Goal: Communication & Community: Answer question/provide support

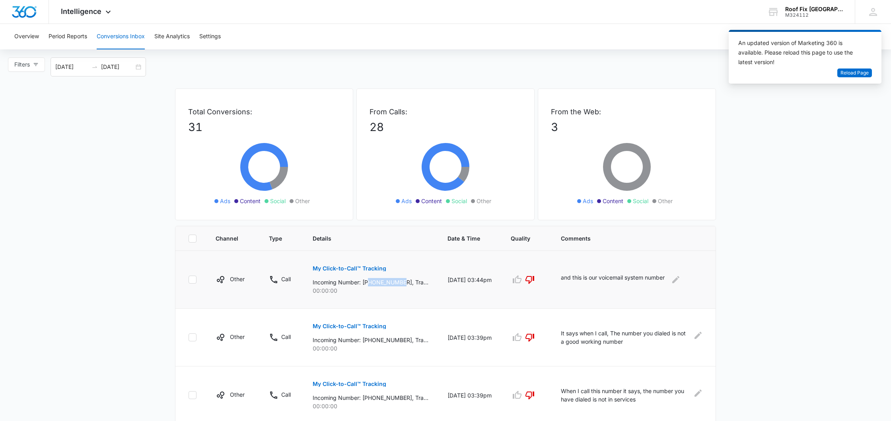
drag, startPoint x: 370, startPoint y: 281, endPoint x: 406, endPoint y: 281, distance: 36.2
click at [406, 281] on p "Incoming Number: [PHONE_NUMBER], Tracking Number: [PHONE_NUMBER], Ring To: [PHO…" at bounding box center [371, 282] width 116 height 8
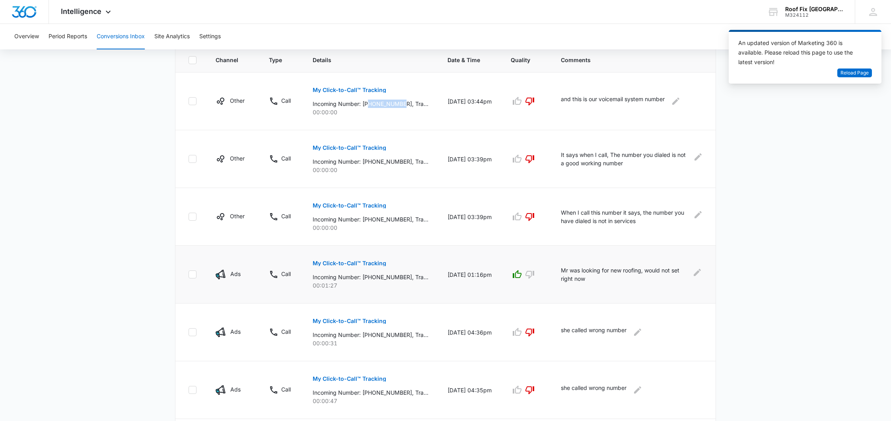
scroll to position [169, 0]
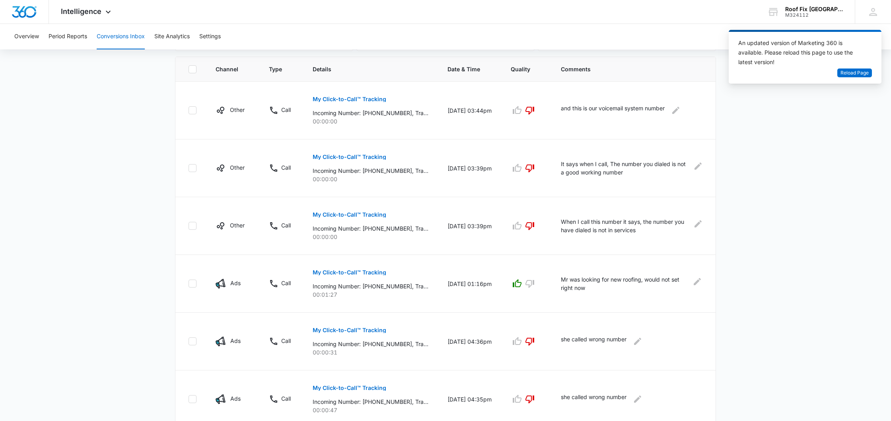
click at [777, 312] on main "Filters [DATE] [DATE] New Conversion Total Conversions: 31 Ads Content Social O…" at bounding box center [445, 285] width 891 height 795
drag, startPoint x: 370, startPoint y: 285, endPoint x: 406, endPoint y: 288, distance: 35.9
click at [406, 287] on p "Incoming Number: [PHONE_NUMBER], Tracking Number: [PHONE_NUMBER], Ring To: [PHO…" at bounding box center [371, 286] width 116 height 8
copy p "5124290341"
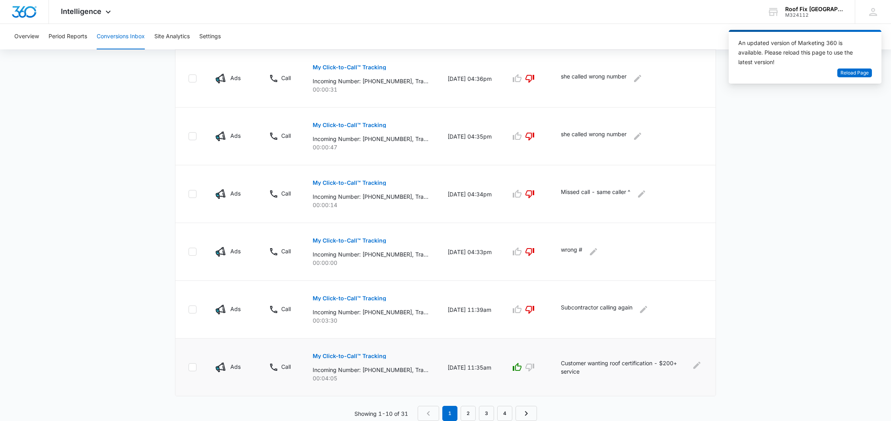
scroll to position [432, 0]
drag, startPoint x: 371, startPoint y: 370, endPoint x: 405, endPoint y: 370, distance: 33.8
click at [405, 370] on p "Incoming Number: [PHONE_NUMBER], Tracking Number: [PHONE_NUMBER], Ring To: [PHO…" at bounding box center [371, 369] width 116 height 8
copy p "9796766647"
click at [468, 414] on link "2" at bounding box center [468, 413] width 15 height 15
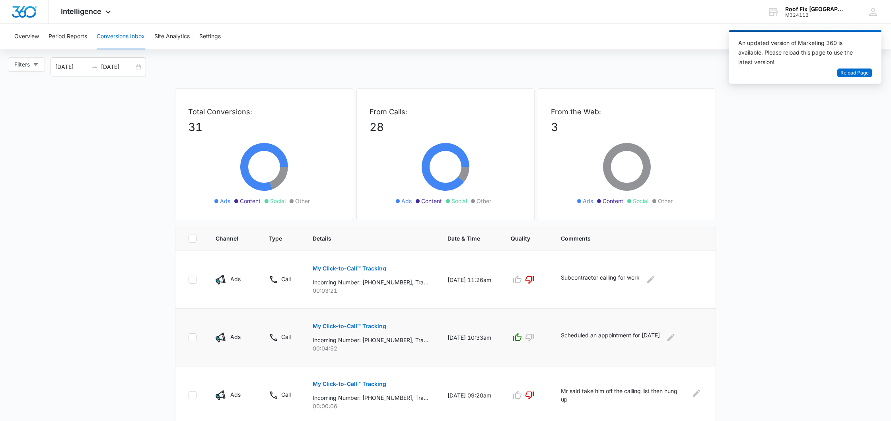
scroll to position [0, 0]
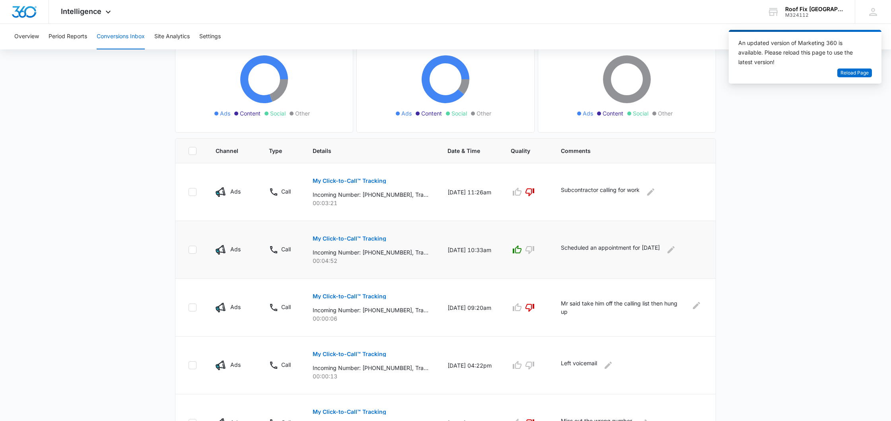
scroll to position [88, 0]
drag, startPoint x: 371, startPoint y: 252, endPoint x: 406, endPoint y: 253, distance: 34.7
click at [406, 253] on p "Incoming Number: [PHONE_NUMBER], Tracking Number: [PHONE_NUMBER], Ring To: [PHO…" at bounding box center [371, 252] width 116 height 8
copy p "8173503266"
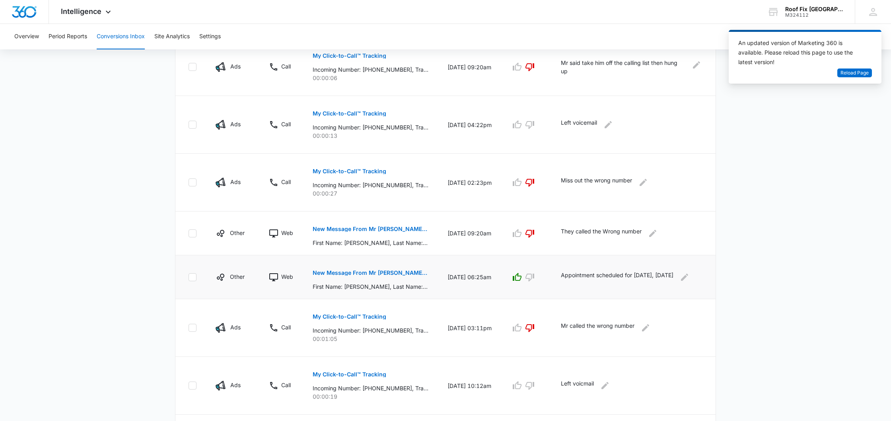
scroll to position [328, 0]
click at [393, 274] on p "New Message From Mr [PERSON_NAME] Fix | Roofing and Remodeling Contractor | [GE…" at bounding box center [371, 272] width 116 height 6
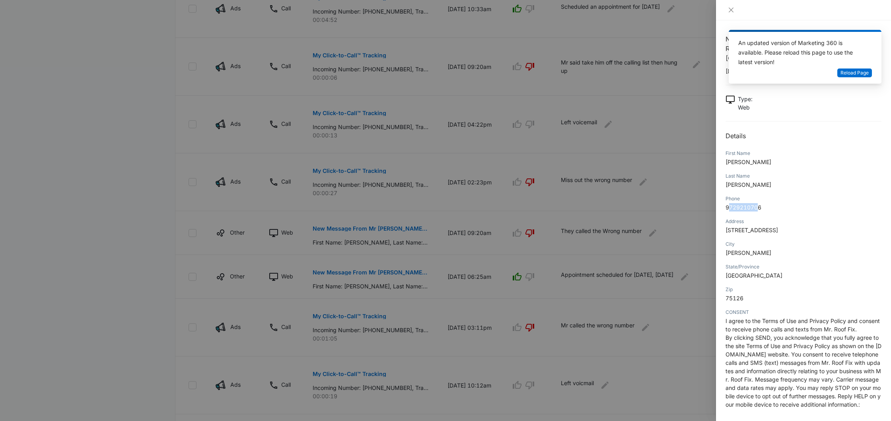
drag, startPoint x: 728, startPoint y: 199, endPoint x: 760, endPoint y: 199, distance: 32.2
click at [760, 204] on span "9729210706" at bounding box center [744, 207] width 36 height 7
drag, startPoint x: 727, startPoint y: 197, endPoint x: 770, endPoint y: 200, distance: 43.1
click at [771, 203] on p "9729210706" at bounding box center [804, 207] width 156 height 8
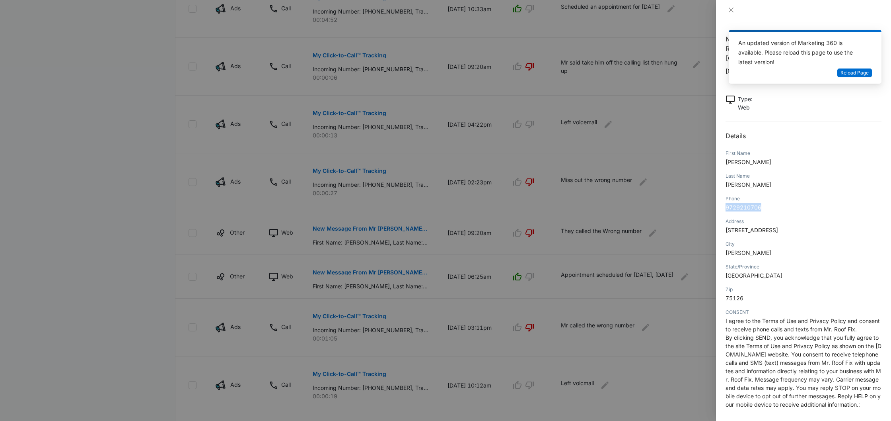
copy span "9729210706"
click at [730, 12] on icon "close" at bounding box center [731, 10] width 6 height 6
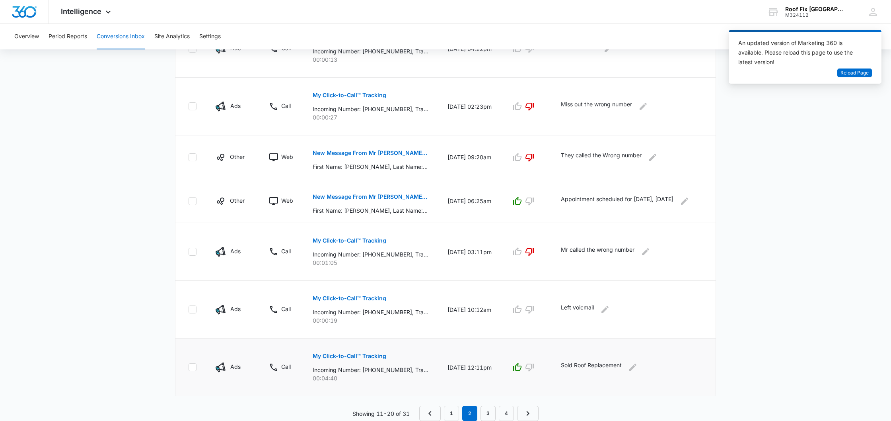
scroll to position [404, 0]
drag, startPoint x: 371, startPoint y: 369, endPoint x: 406, endPoint y: 370, distance: 35.0
click at [406, 370] on p "Incoming Number: [PHONE_NUMBER], Tracking Number: [PHONE_NUMBER], Ring To: [PHO…" at bounding box center [371, 369] width 116 height 8
copy p "2542260568"
click at [487, 416] on link "3" at bounding box center [488, 413] width 15 height 15
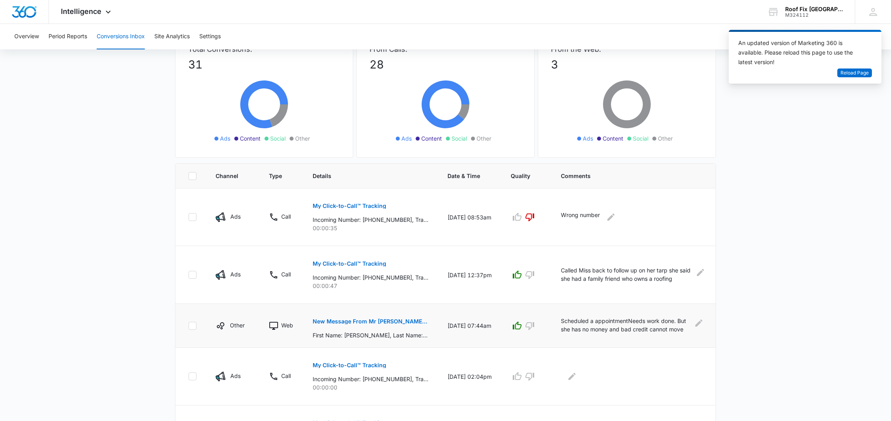
scroll to position [68, 0]
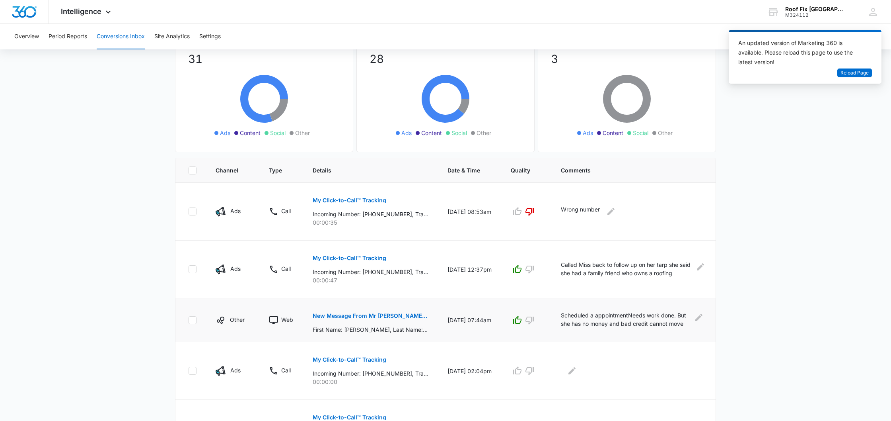
click at [397, 318] on p "New Message From Mr [PERSON_NAME] Fix | Roofing and Remodeling Contractor | [GE…" at bounding box center [371, 316] width 116 height 6
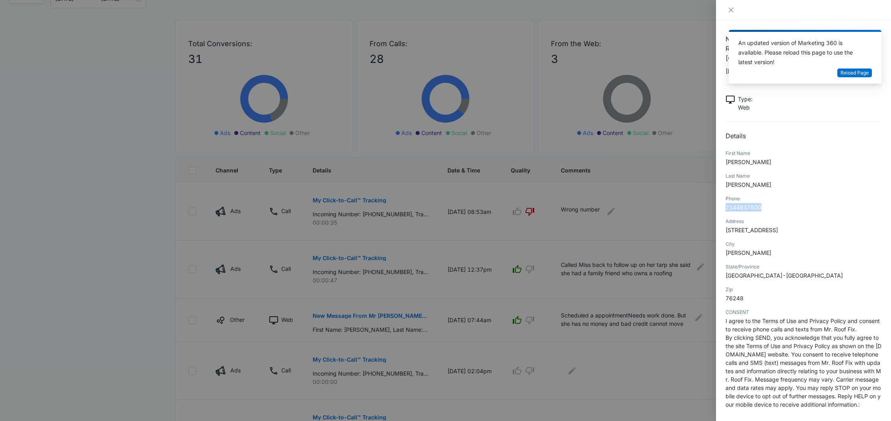
drag, startPoint x: 727, startPoint y: 199, endPoint x: 766, endPoint y: 199, distance: 38.6
click at [766, 203] on p "2144637800" at bounding box center [804, 207] width 156 height 8
copy span "2144637800"
click at [632, 177] on div at bounding box center [445, 210] width 891 height 421
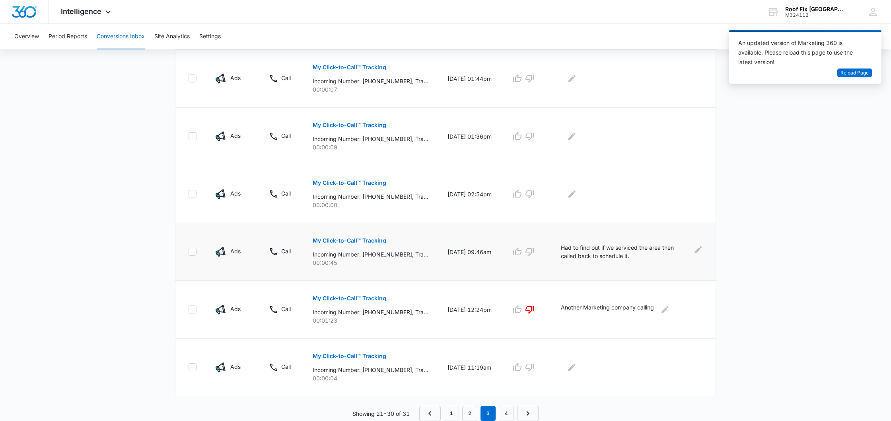
scroll to position [418, 0]
click at [362, 240] on p "My Click-to-Call™ Tracking" at bounding box center [350, 241] width 74 height 6
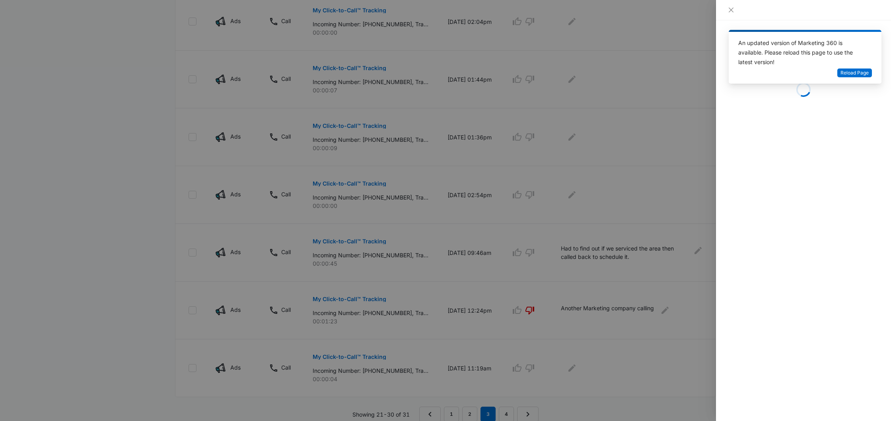
scroll to position [418, 0]
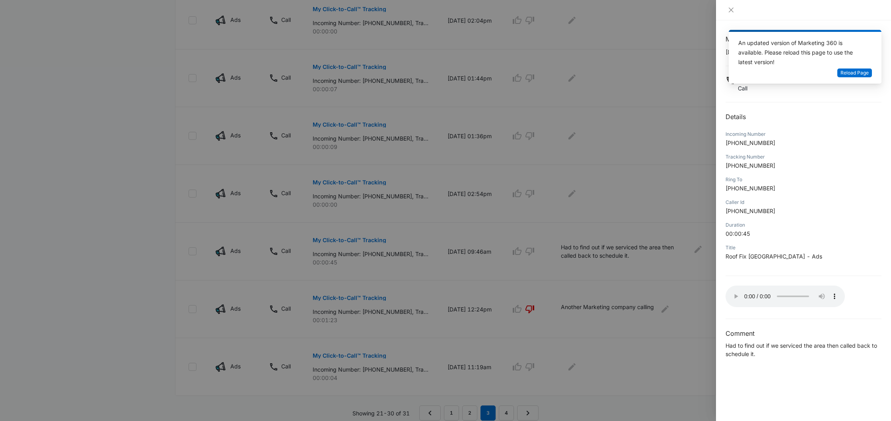
click at [732, 295] on audio "Your browser does not support the audio tag." at bounding box center [785, 295] width 119 height 21
drag, startPoint x: 734, startPoint y: 144, endPoint x: 770, endPoint y: 146, distance: 35.9
click at [770, 146] on p "[PHONE_NUMBER]" at bounding box center [804, 142] width 156 height 8
copy span "9039070694"
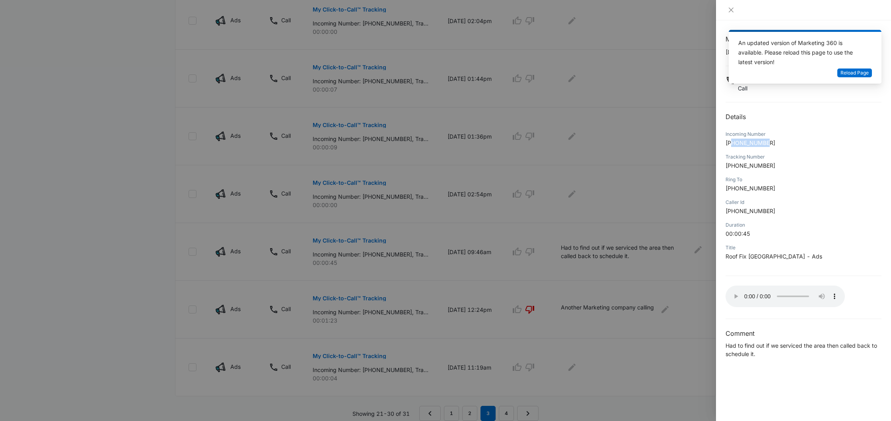
scroll to position [415, 0]
click at [730, 11] on icon "close" at bounding box center [731, 10] width 6 height 6
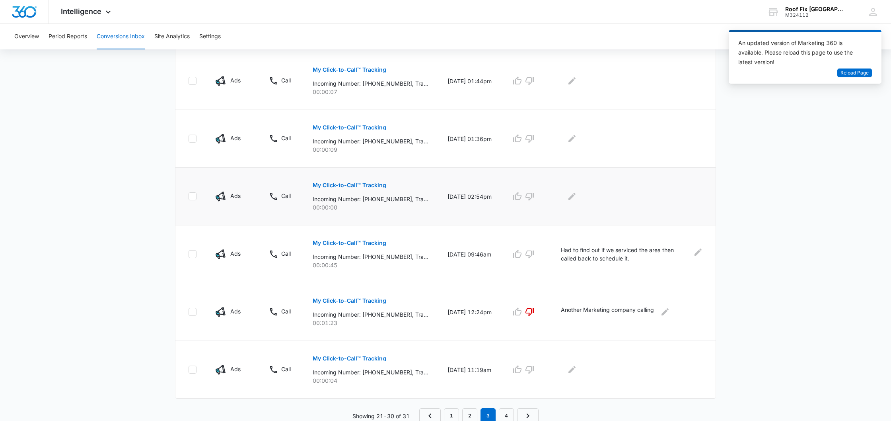
scroll to position [415, 0]
click at [379, 358] on p "My Click-to-Call™ Tracking" at bounding box center [350, 359] width 74 height 6
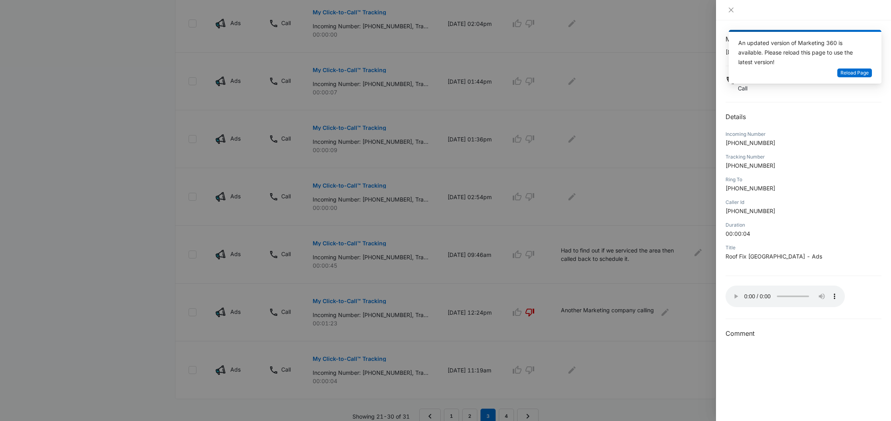
click at [733, 294] on audio "Your browser does not support the audio tag." at bounding box center [785, 295] width 119 height 21
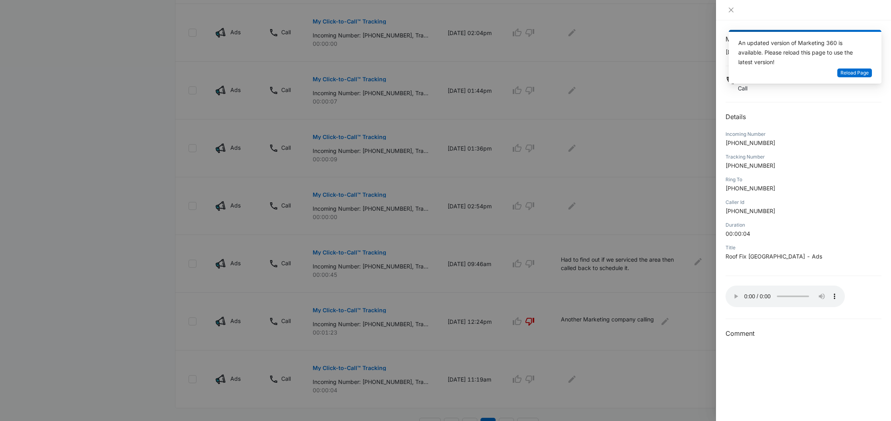
scroll to position [404, 0]
click at [644, 366] on div at bounding box center [445, 210] width 891 height 421
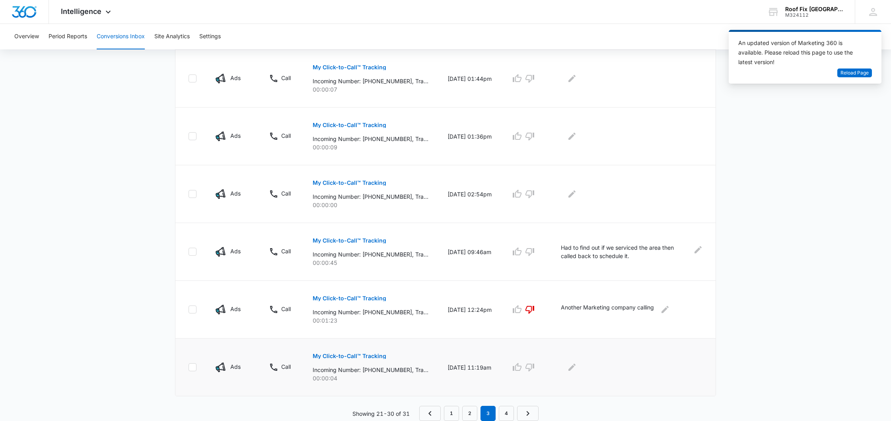
scroll to position [417, 0]
click at [569, 370] on icon "Edit Comments" at bounding box center [572, 367] width 7 height 7
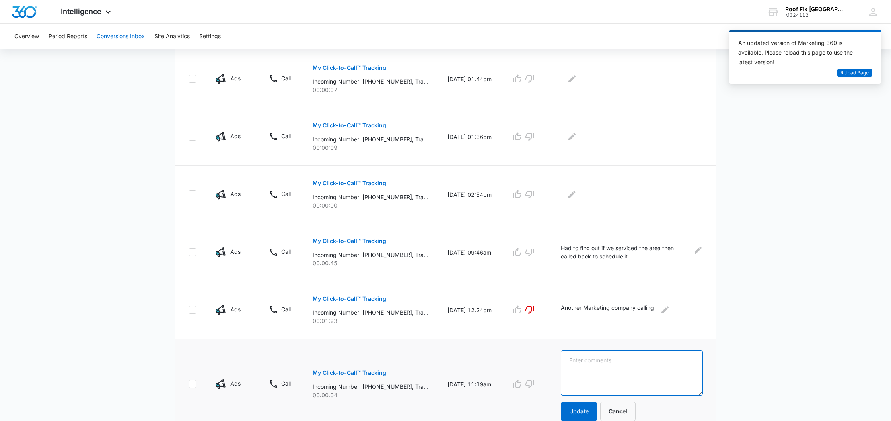
click at [569, 370] on textarea at bounding box center [632, 372] width 142 height 45
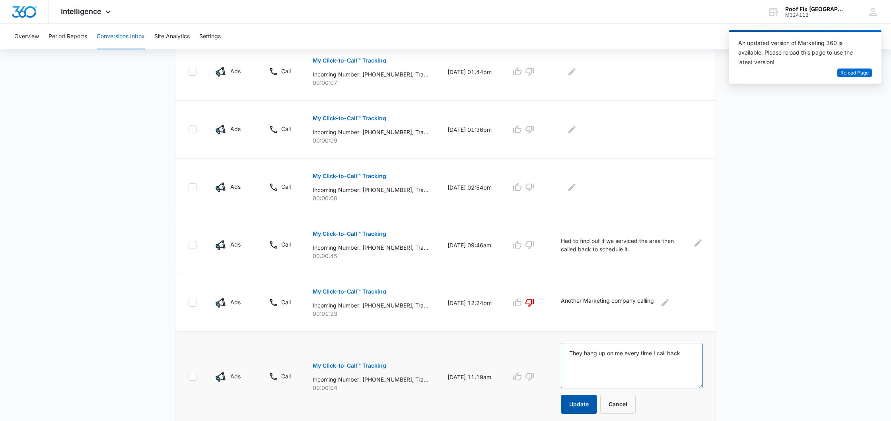
scroll to position [426, 0]
type textarea "They hang up on me every time I call back"
click at [583, 408] on button "Update" at bounding box center [579, 402] width 36 height 19
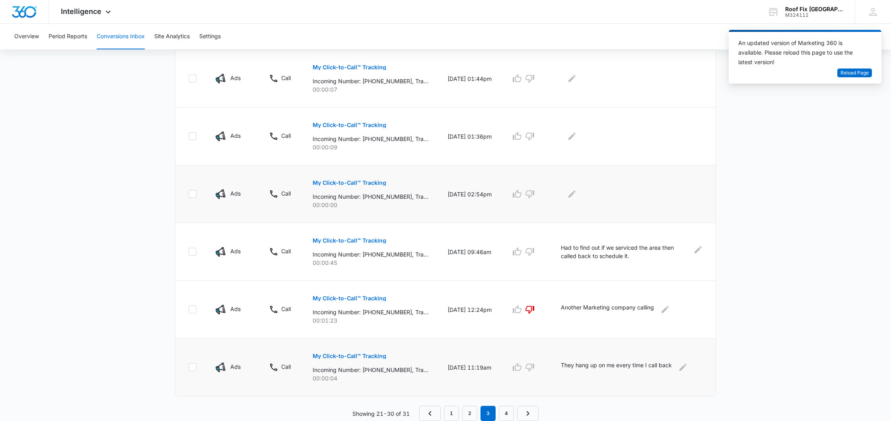
click at [372, 181] on p "My Click-to-Call™ Tracking" at bounding box center [350, 183] width 74 height 6
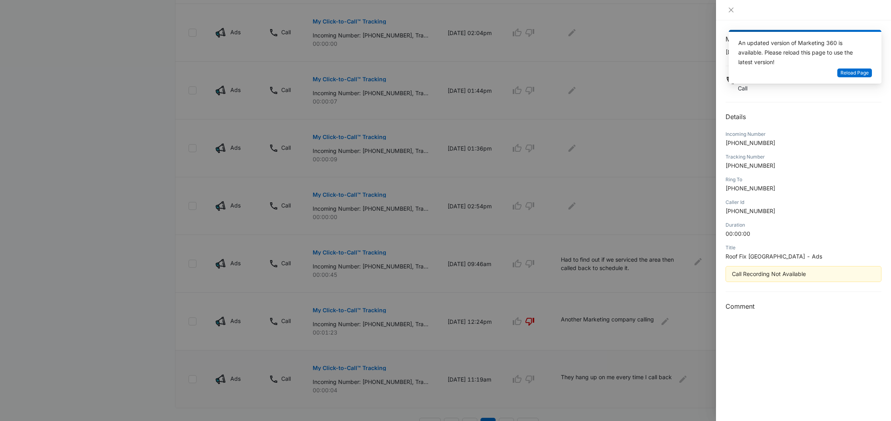
scroll to position [405, 0]
click at [731, 13] on icon "close" at bounding box center [731, 10] width 6 height 6
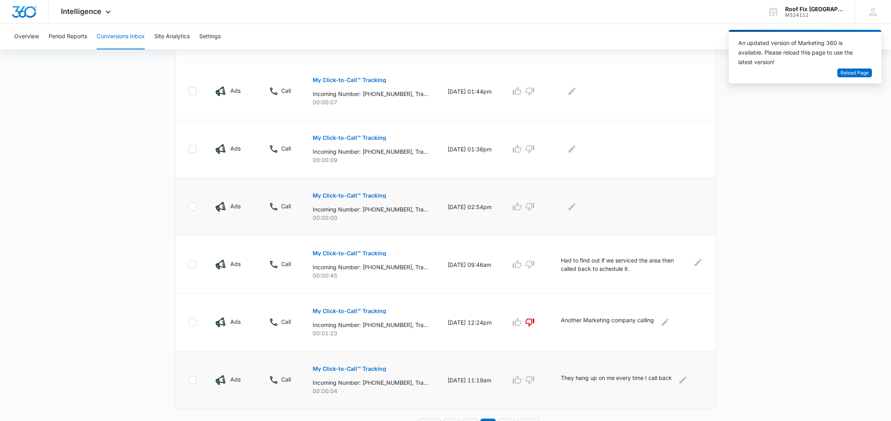
click at [369, 196] on p "My Click-to-Call™ Tracking" at bounding box center [350, 196] width 74 height 6
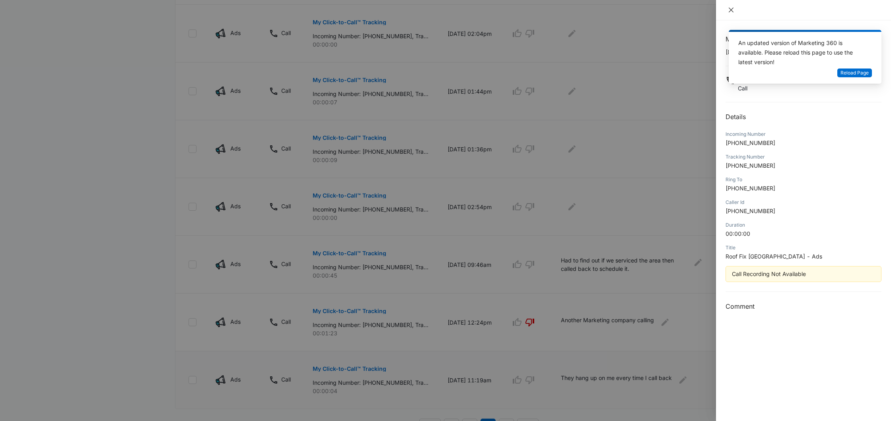
click at [730, 14] on button "Close" at bounding box center [731, 9] width 11 height 7
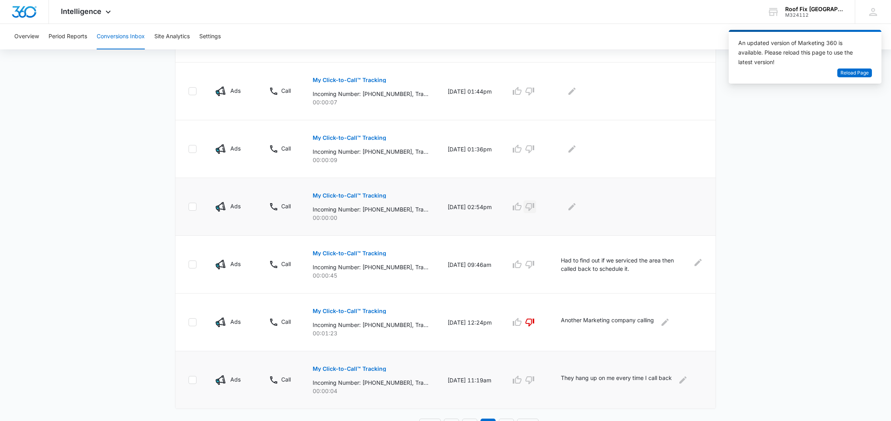
click at [530, 209] on icon "button" at bounding box center [530, 207] width 10 height 10
click at [571, 209] on icon "Edit Comments" at bounding box center [572, 207] width 10 height 10
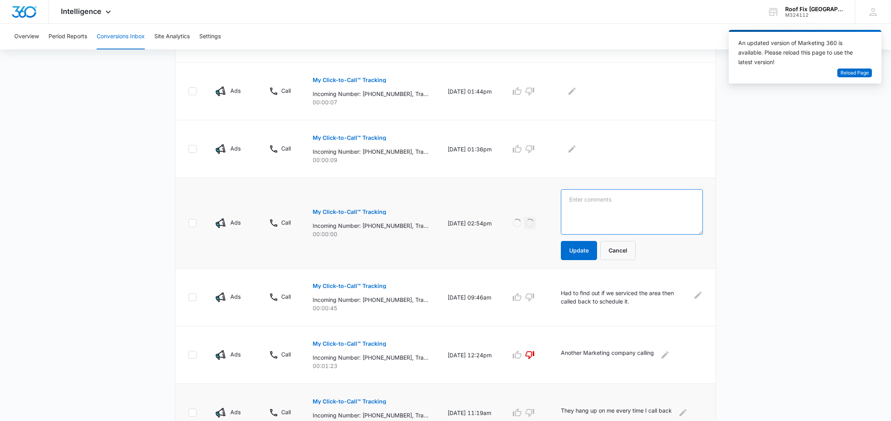
click at [598, 208] on textarea at bounding box center [632, 211] width 142 height 45
type textarea "mr said he dailed the wrong number"
click at [580, 247] on button "Update" at bounding box center [579, 250] width 36 height 19
click at [376, 137] on p "My Click-to-Call™ Tracking" at bounding box center [350, 138] width 74 height 6
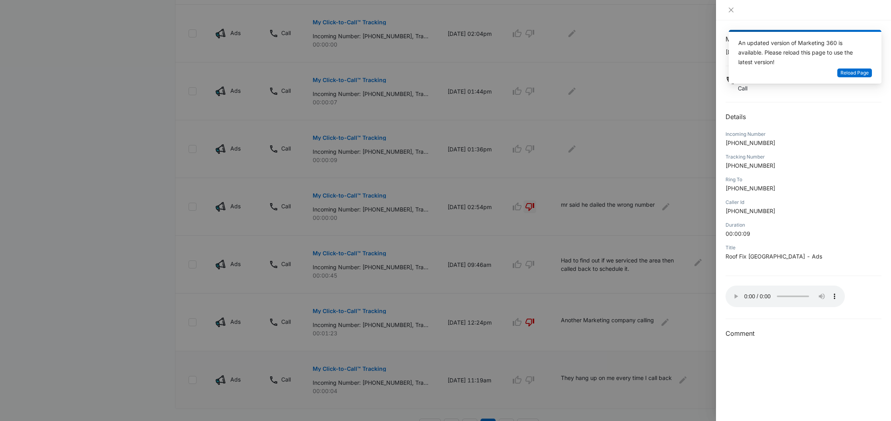
click at [735, 292] on audio "Your browser does not support the audio tag." at bounding box center [785, 295] width 119 height 21
click at [732, 10] on icon "close" at bounding box center [731, 10] width 5 height 5
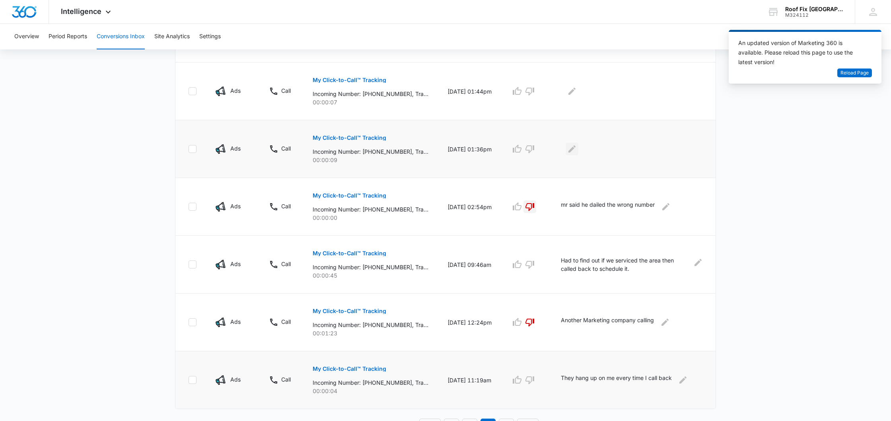
click at [573, 149] on icon "Edit Comments" at bounding box center [572, 149] width 10 height 10
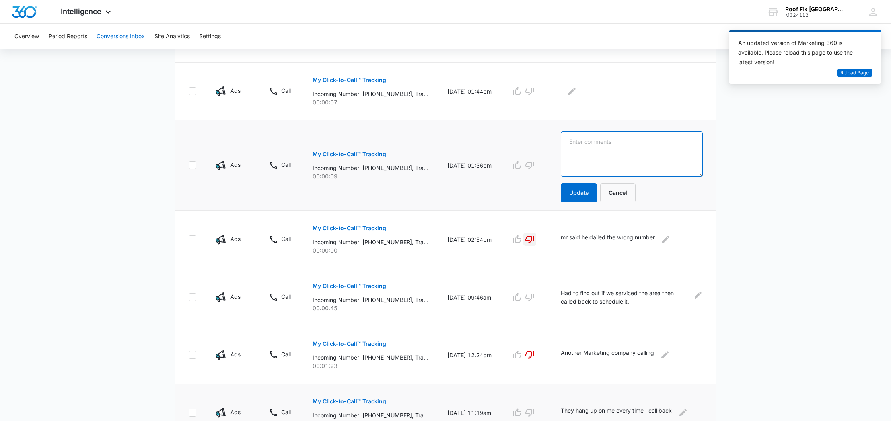
click at [577, 149] on textarea at bounding box center [632, 153] width 142 height 45
type textarea "L"
type textarea "answered call no one says anything, called back and left voicemail"
drag, startPoint x: 577, startPoint y: 149, endPoint x: 572, endPoint y: 197, distance: 48.0
click at [572, 197] on button "Update" at bounding box center [579, 192] width 36 height 19
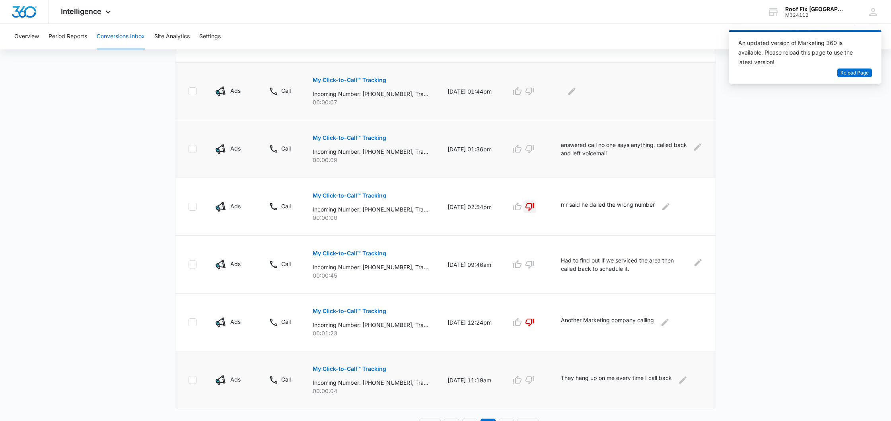
click at [383, 81] on p "My Click-to-Call™ Tracking" at bounding box center [350, 80] width 74 height 6
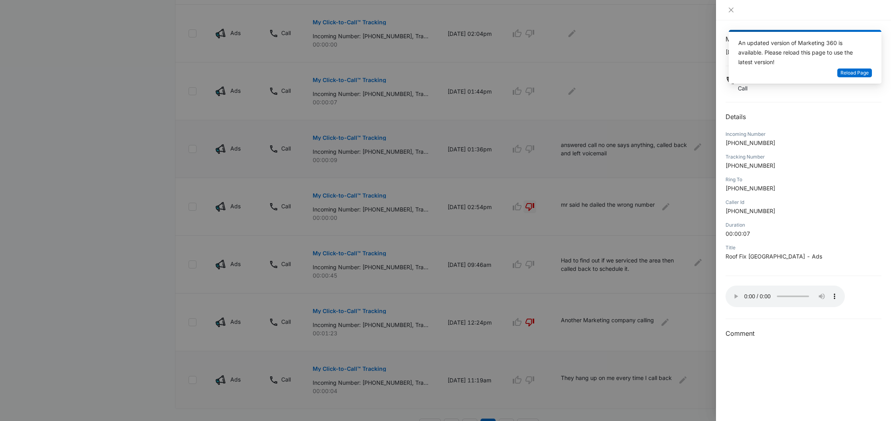
click at [734, 295] on audio "Your browser does not support the audio tag." at bounding box center [785, 295] width 119 height 21
click at [734, 10] on icon "close" at bounding box center [731, 10] width 6 height 6
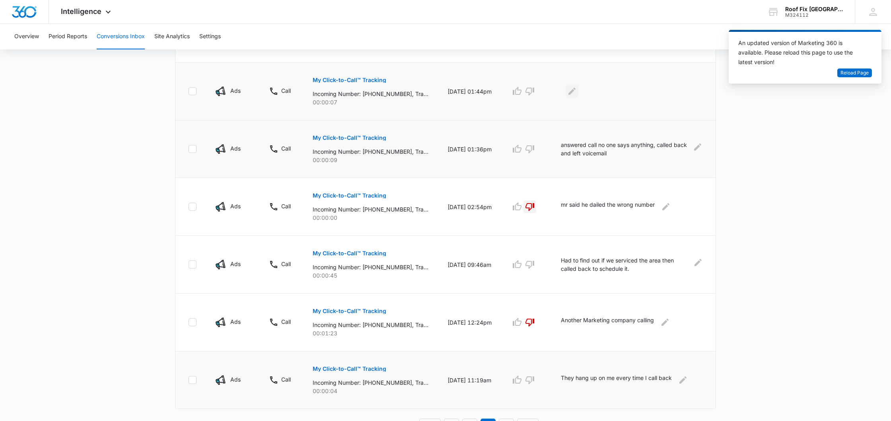
click at [573, 90] on icon "Edit Comments" at bounding box center [572, 91] width 7 height 7
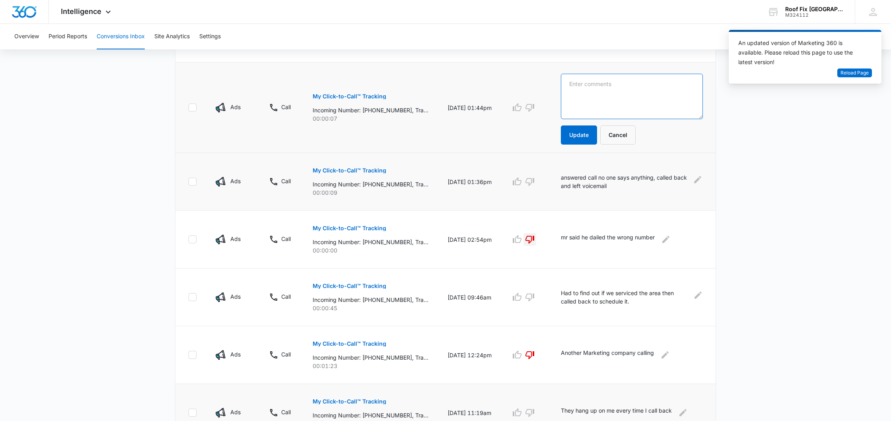
click at [573, 90] on textarea at bounding box center [632, 96] width 142 height 45
type textarea "n"
type textarea "called back no answer, left voicemail"
drag, startPoint x: 573, startPoint y: 91, endPoint x: 575, endPoint y: 135, distance: 43.8
click at [575, 135] on button "Update" at bounding box center [579, 134] width 36 height 19
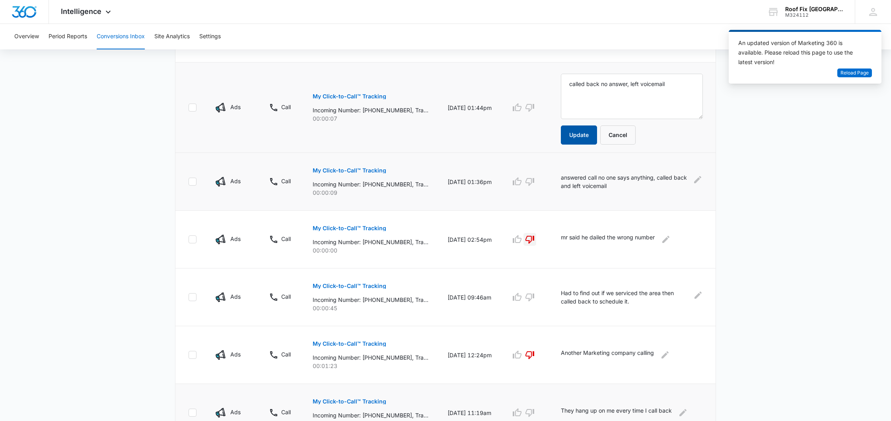
click at [575, 135] on button "Update" at bounding box center [579, 134] width 36 height 19
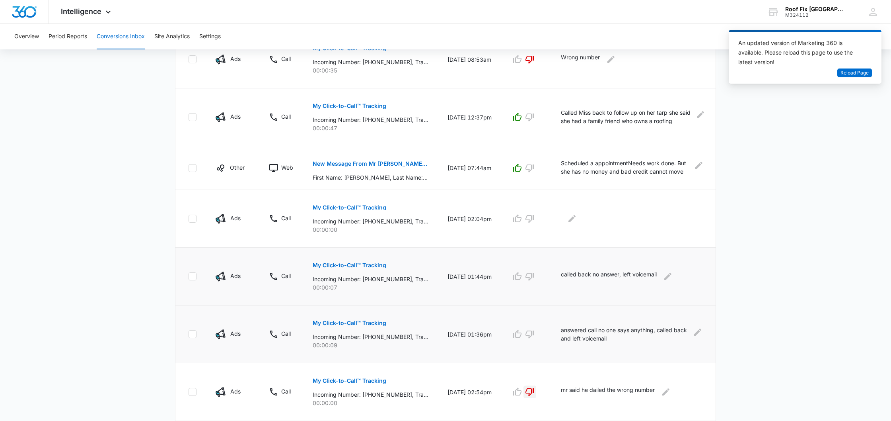
scroll to position [224, 0]
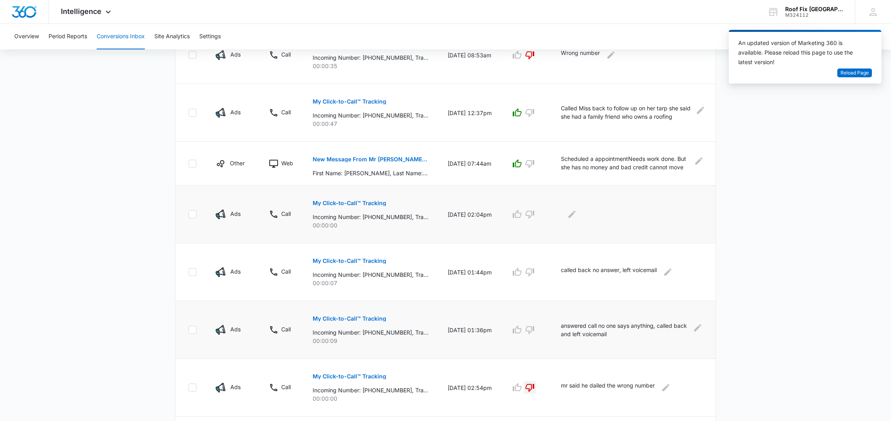
click at [367, 203] on p "My Click-to-Call™ Tracking" at bounding box center [350, 203] width 74 height 6
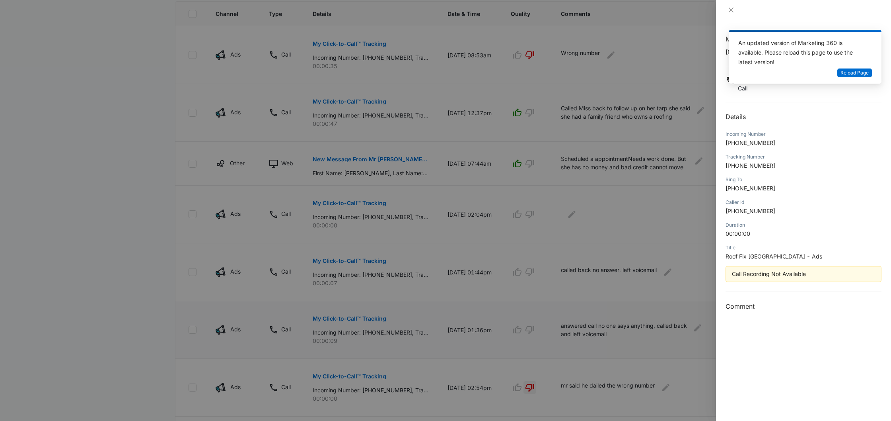
click at [558, 234] on div at bounding box center [445, 210] width 891 height 421
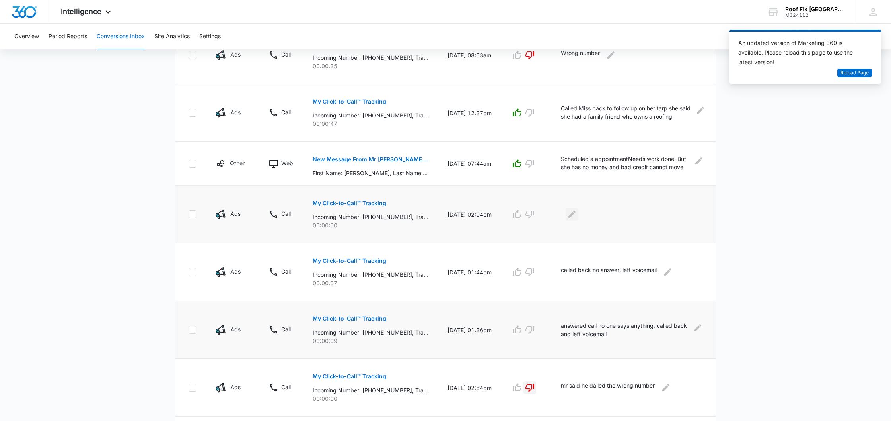
click at [571, 213] on icon "Edit Comments" at bounding box center [572, 214] width 10 height 10
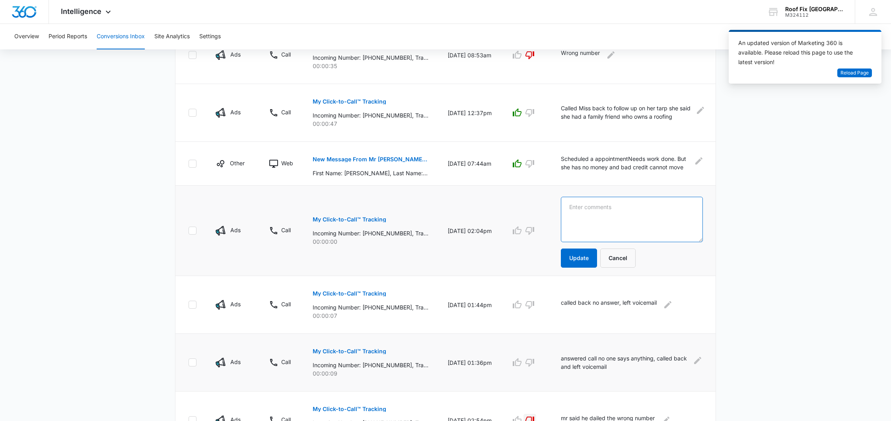
click at [574, 215] on textarea at bounding box center [632, 219] width 142 height 45
type textarea "no answer left voicemail"
drag, startPoint x: 574, startPoint y: 215, endPoint x: 575, endPoint y: 257, distance: 41.8
click at [575, 257] on button "Update" at bounding box center [579, 257] width 36 height 19
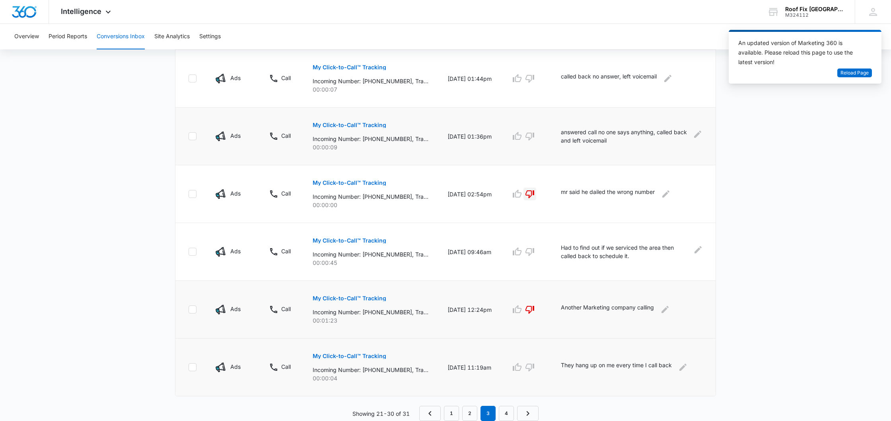
scroll to position [418, 0]
click at [507, 415] on link "4" at bounding box center [506, 413] width 15 height 15
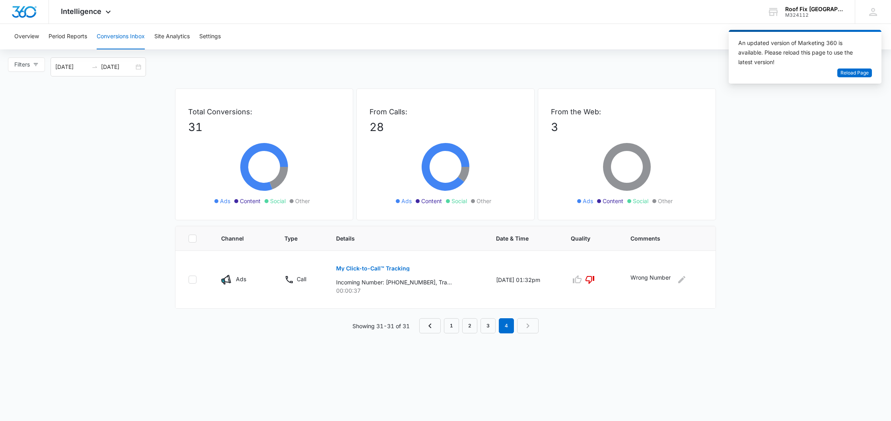
scroll to position [0, 0]
click at [487, 322] on link "3" at bounding box center [488, 325] width 15 height 15
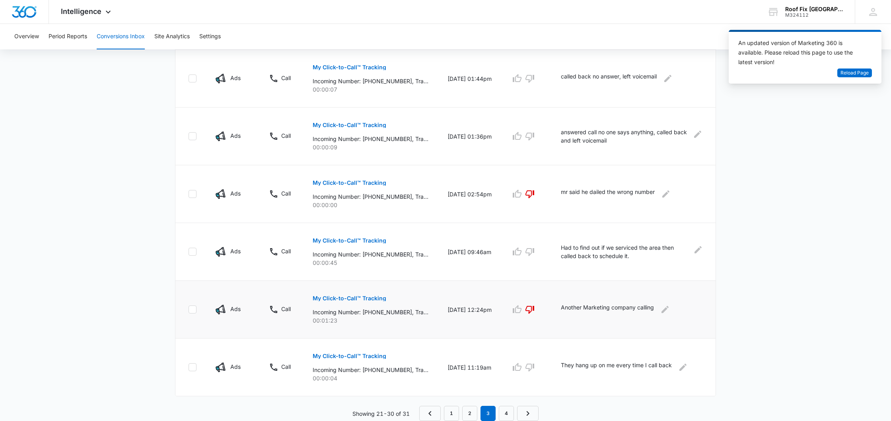
scroll to position [418, 0]
click at [468, 411] on link "2" at bounding box center [469, 413] width 15 height 15
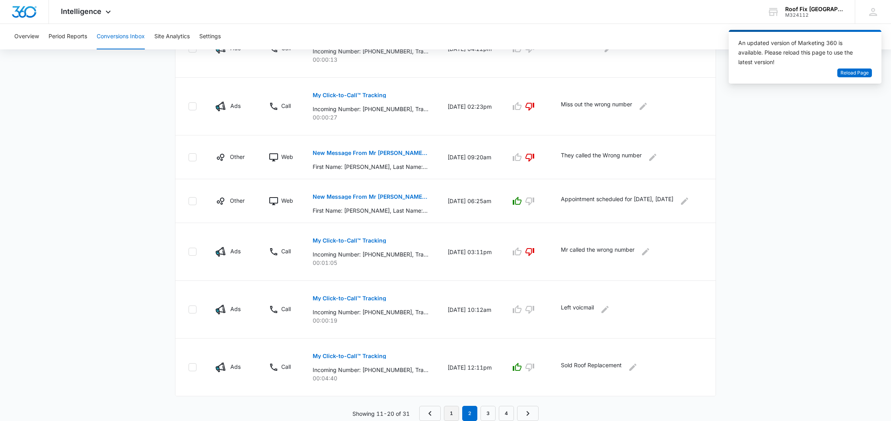
scroll to position [404, 0]
click at [451, 415] on link "1" at bounding box center [451, 413] width 15 height 15
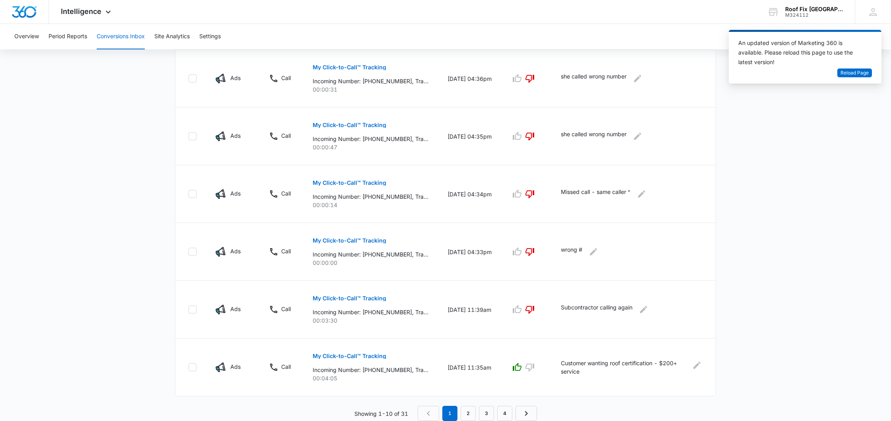
scroll to position [432, 0]
click at [470, 413] on link "2" at bounding box center [468, 413] width 15 height 15
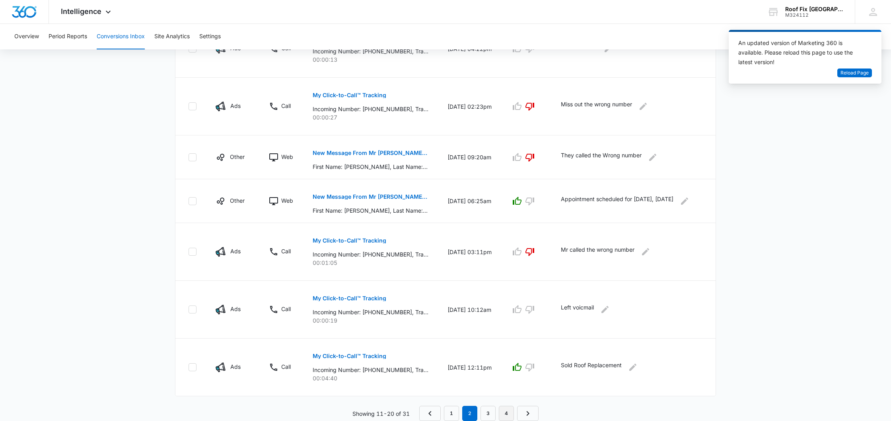
scroll to position [404, 0]
click at [490, 414] on link "3" at bounding box center [488, 413] width 15 height 15
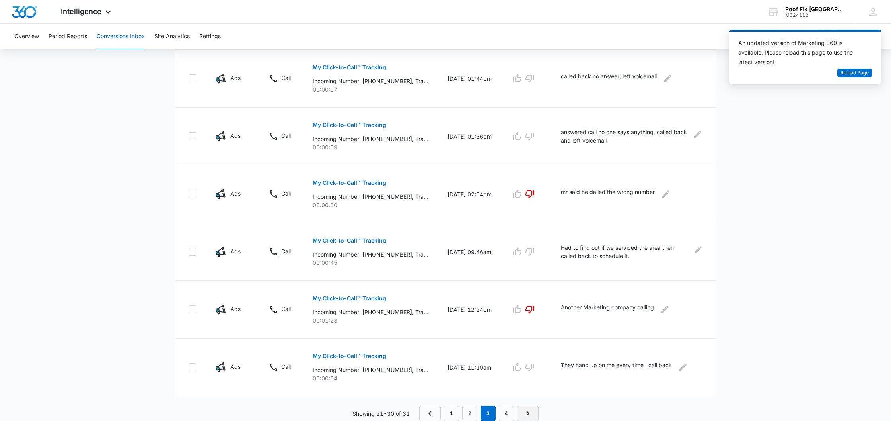
scroll to position [418, 0]
click at [509, 412] on link "4" at bounding box center [506, 413] width 15 height 15
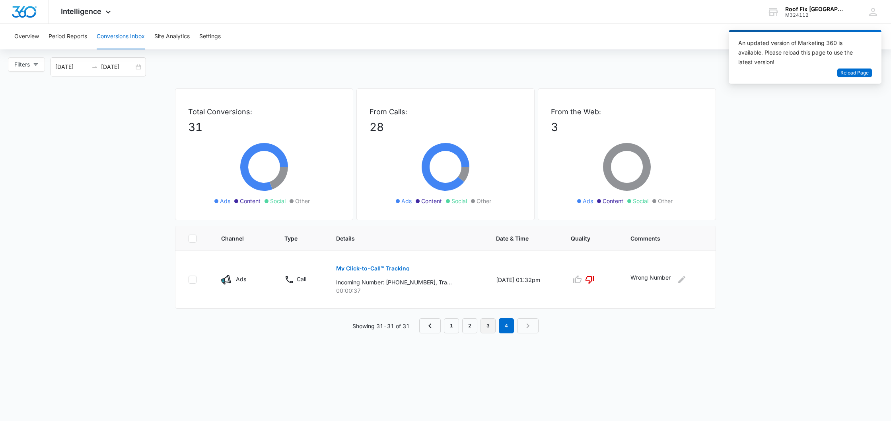
scroll to position [0, 0]
click at [487, 329] on link "3" at bounding box center [488, 325] width 15 height 15
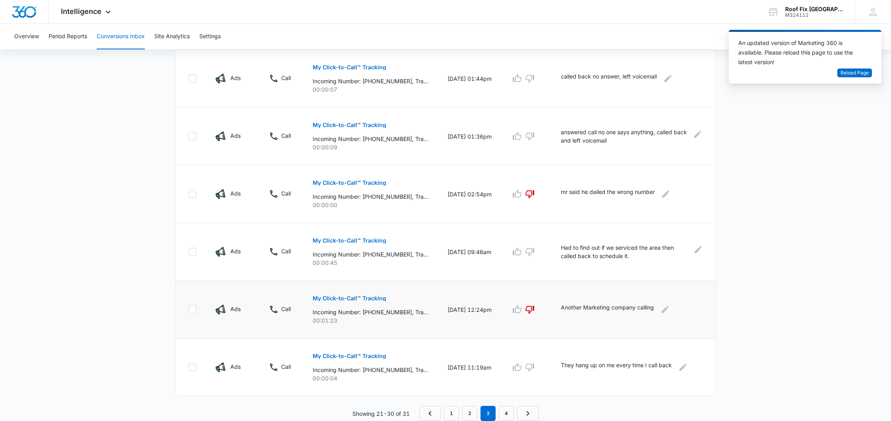
scroll to position [418, 0]
click at [507, 414] on link "4" at bounding box center [506, 413] width 15 height 15
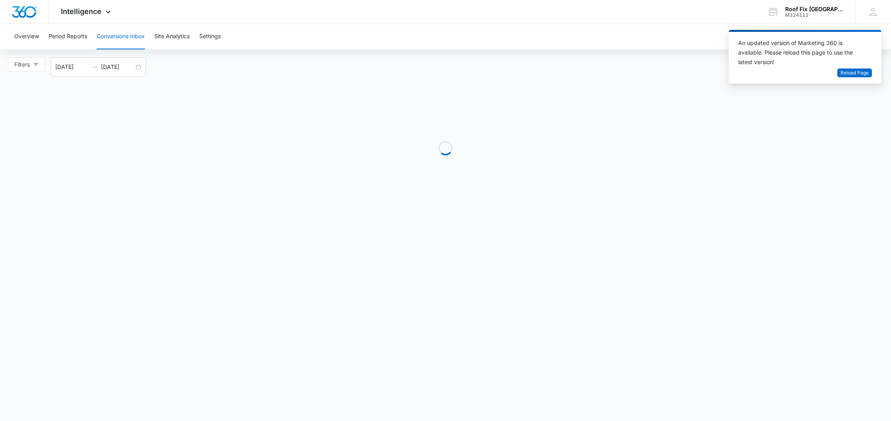
scroll to position [0, 0]
